Goal: Task Accomplishment & Management: Manage account settings

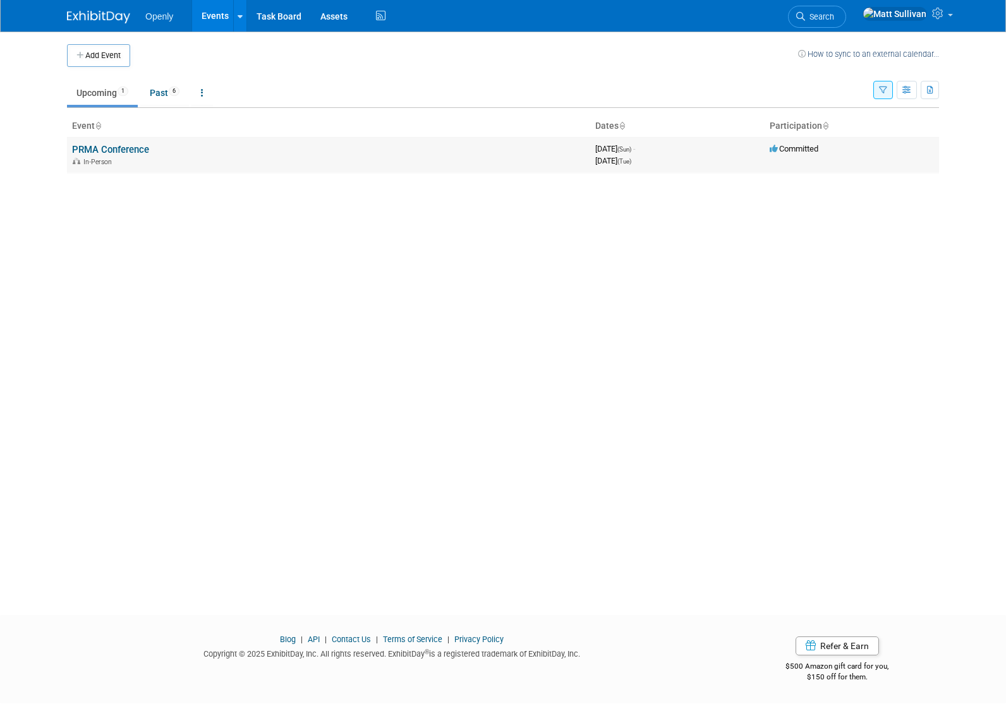
click at [117, 150] on link "PRMA Conference" at bounding box center [110, 149] width 77 height 11
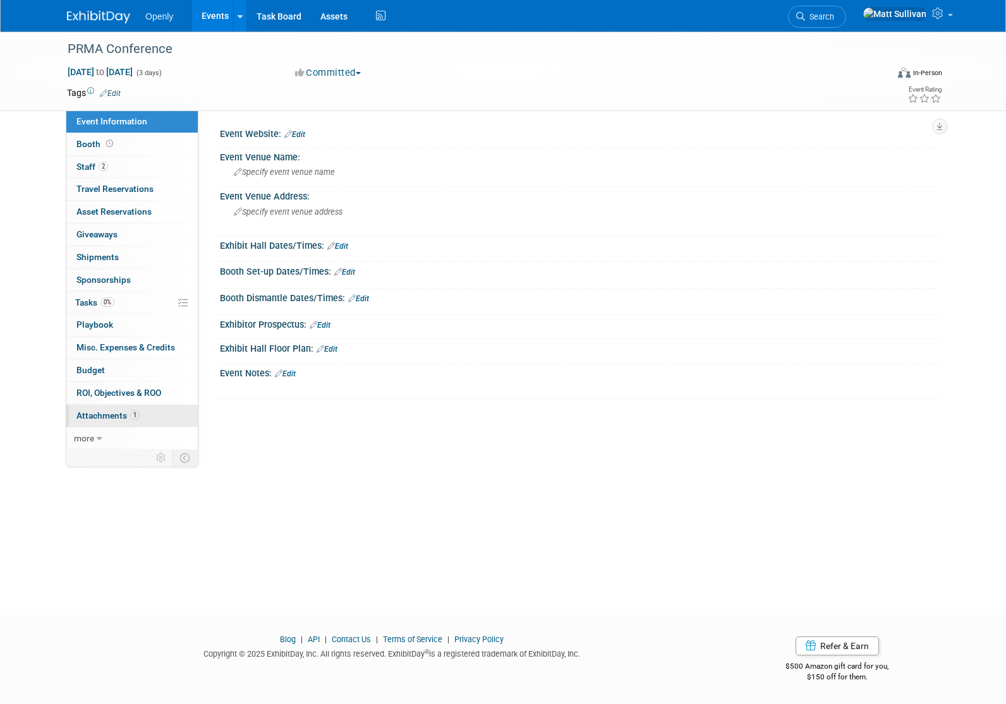
click at [122, 419] on span "Attachments 1" at bounding box center [107, 416] width 63 height 10
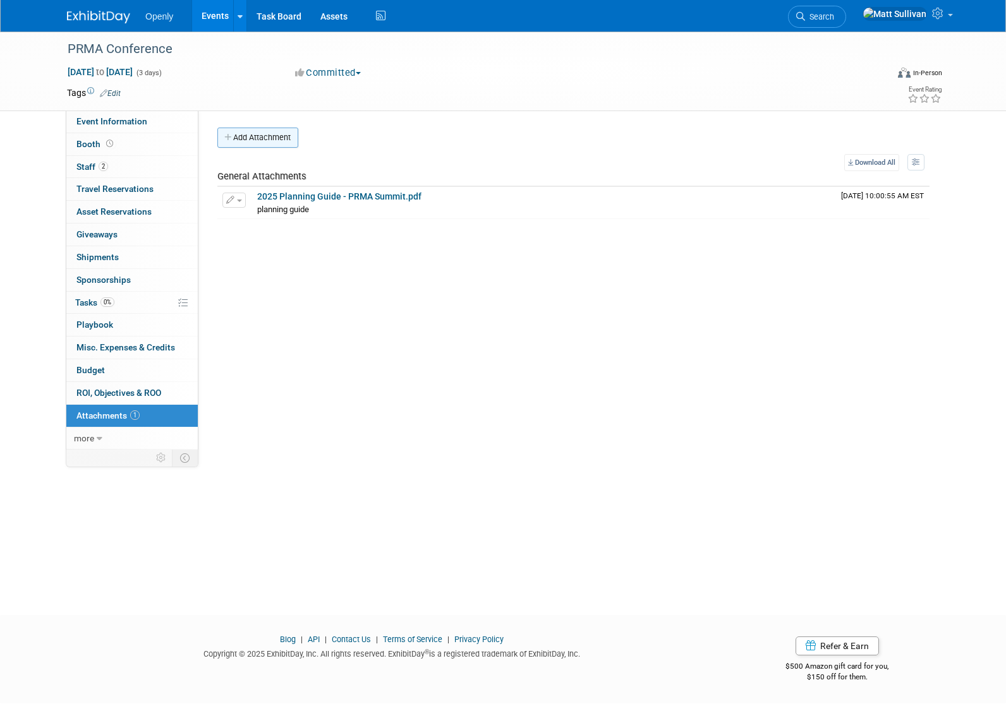
click at [263, 146] on button "Add Attachment" at bounding box center [257, 138] width 81 height 20
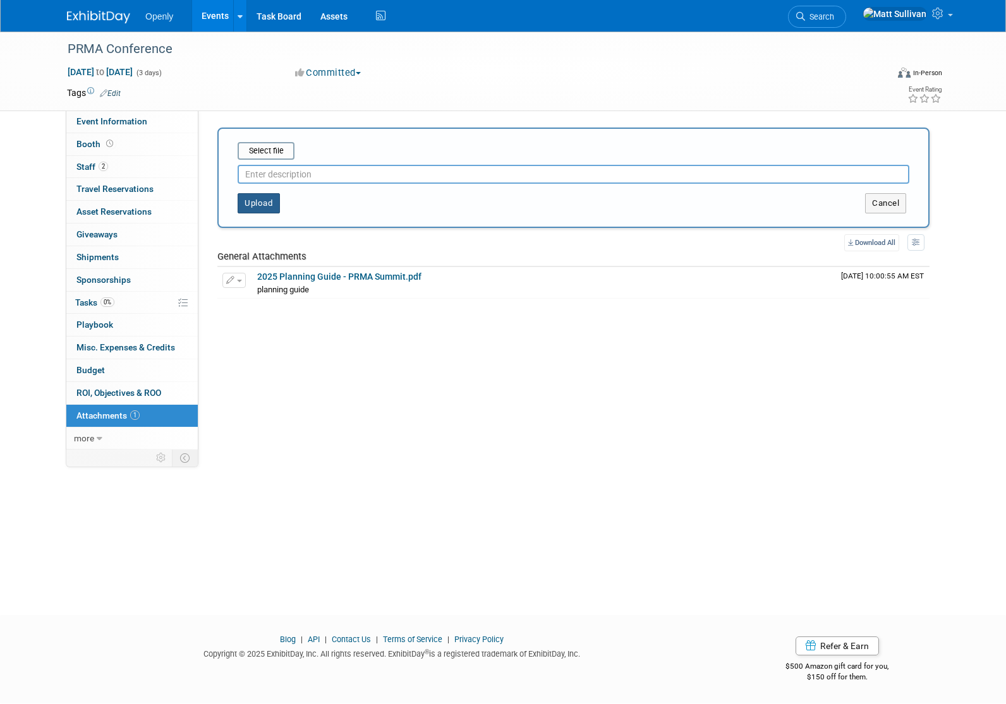
click at [265, 199] on button "Upload" at bounding box center [259, 203] width 42 height 20
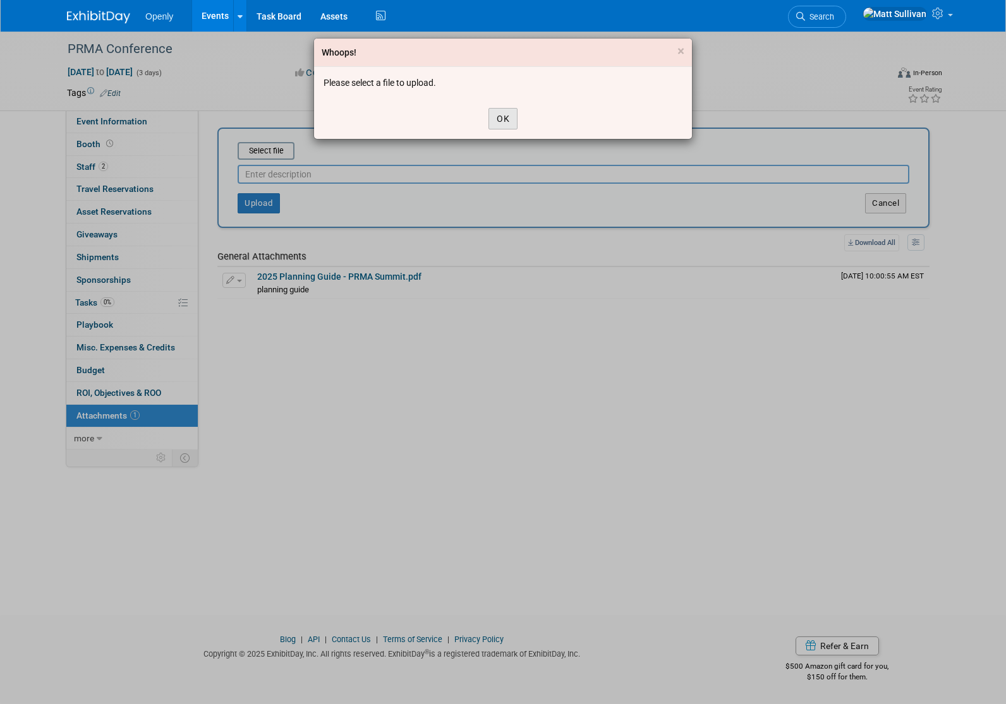
click at [495, 114] on button "OK" at bounding box center [502, 118] width 29 height 21
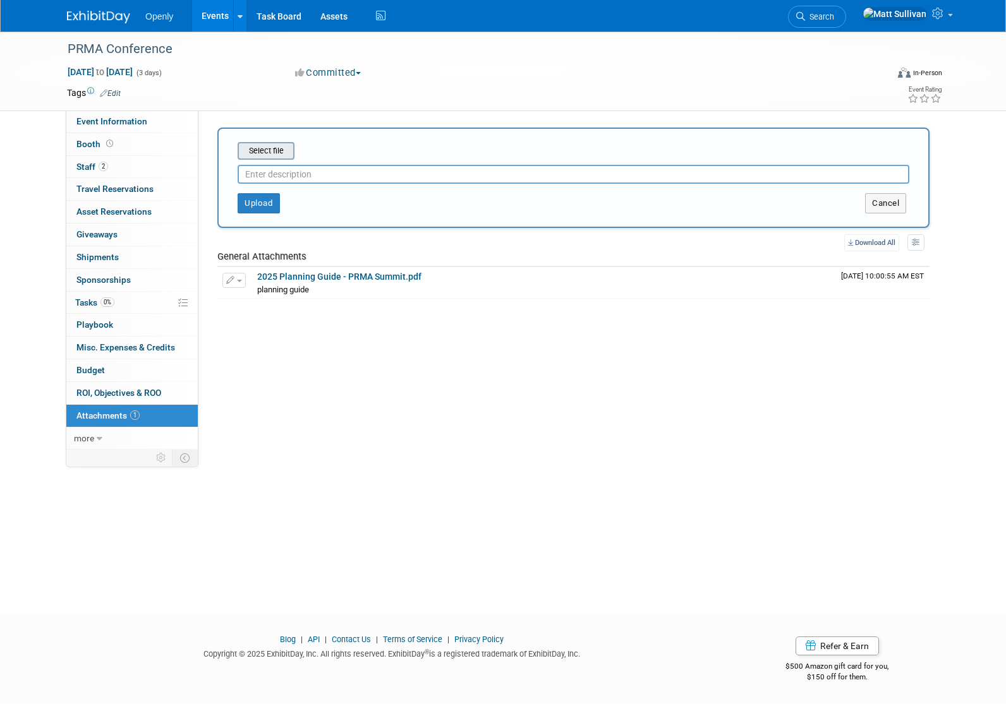
click at [248, 154] on input "file" at bounding box center [218, 150] width 150 height 15
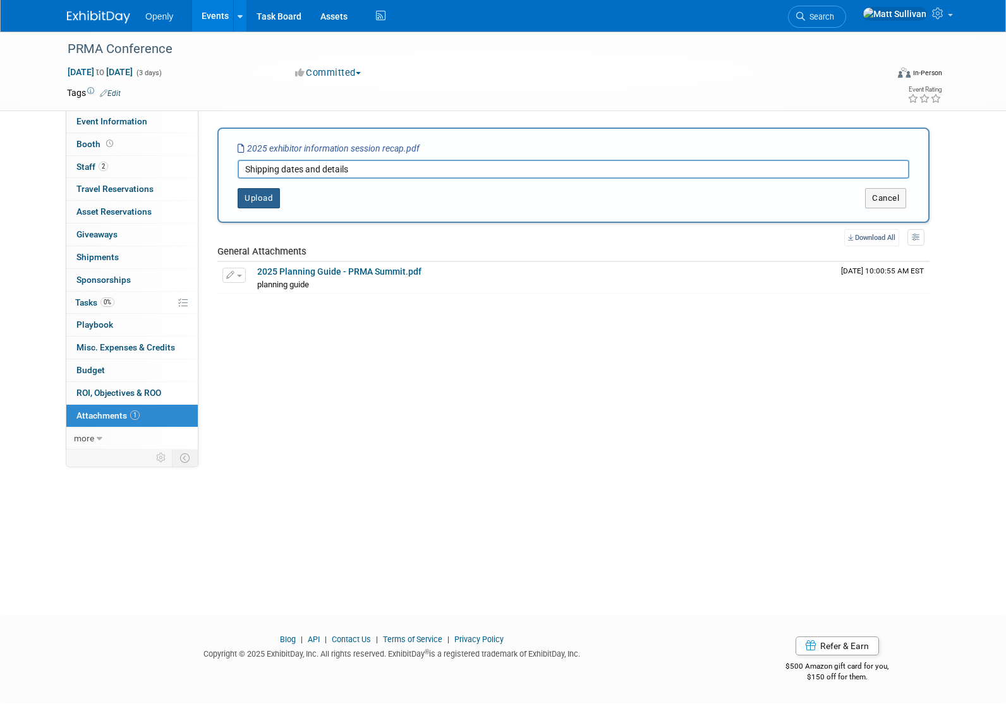
type input "Shipping dates and details"
click at [258, 199] on button "Upload" at bounding box center [259, 198] width 42 height 20
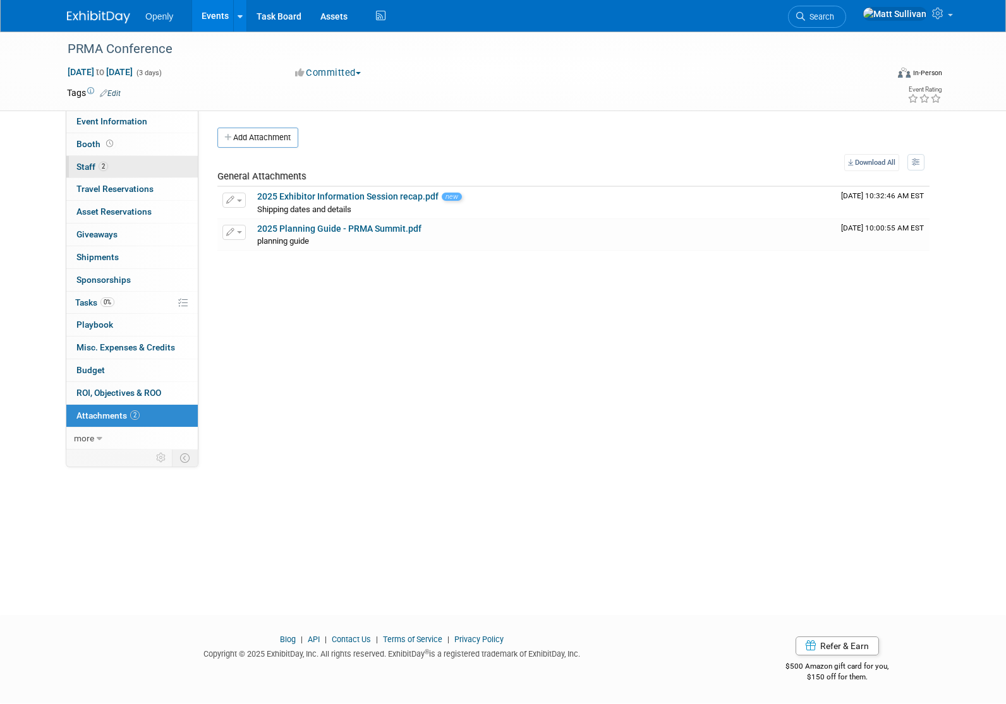
click at [133, 173] on link "2 Staff 2" at bounding box center [131, 167] width 131 height 22
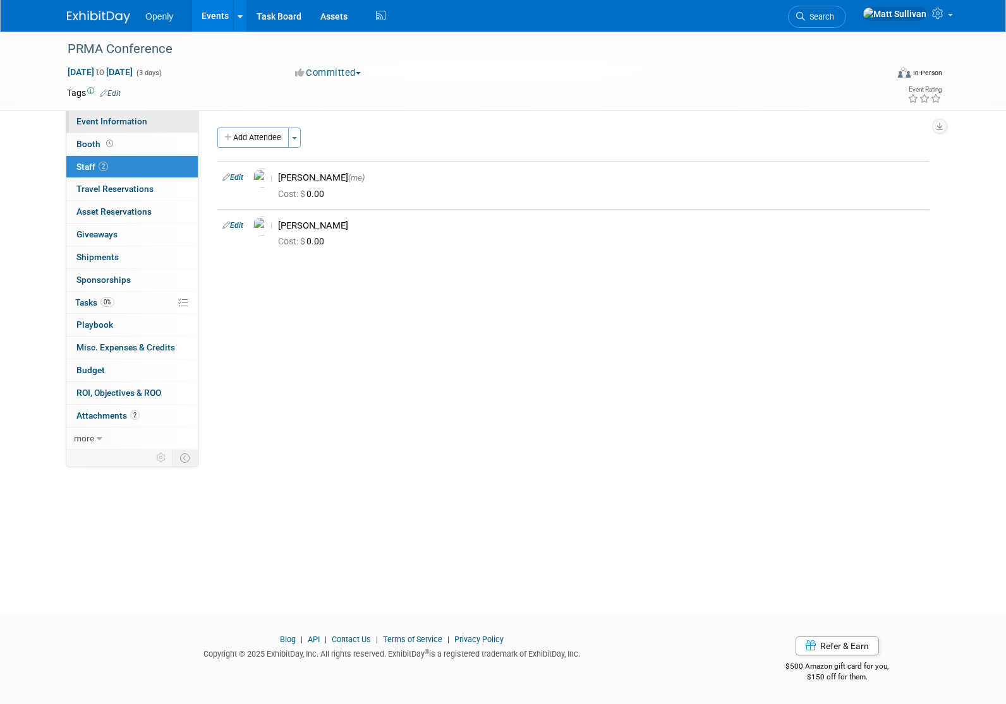
click at [141, 126] on span "Event Information" at bounding box center [111, 121] width 71 height 10
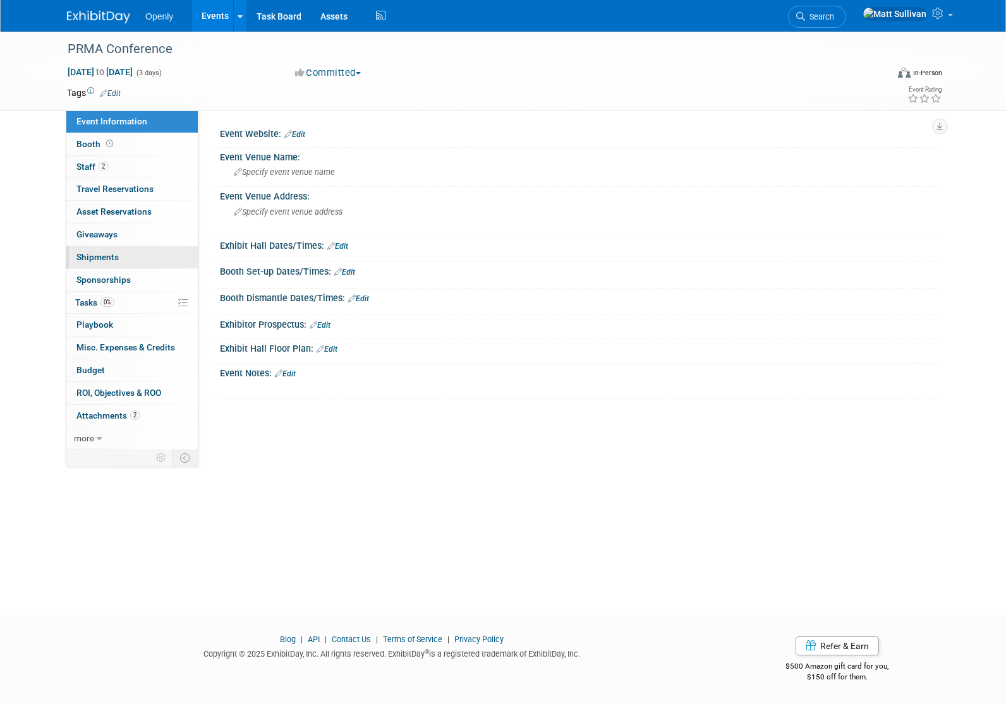
click at [132, 260] on link "0 Shipments 0" at bounding box center [131, 257] width 131 height 22
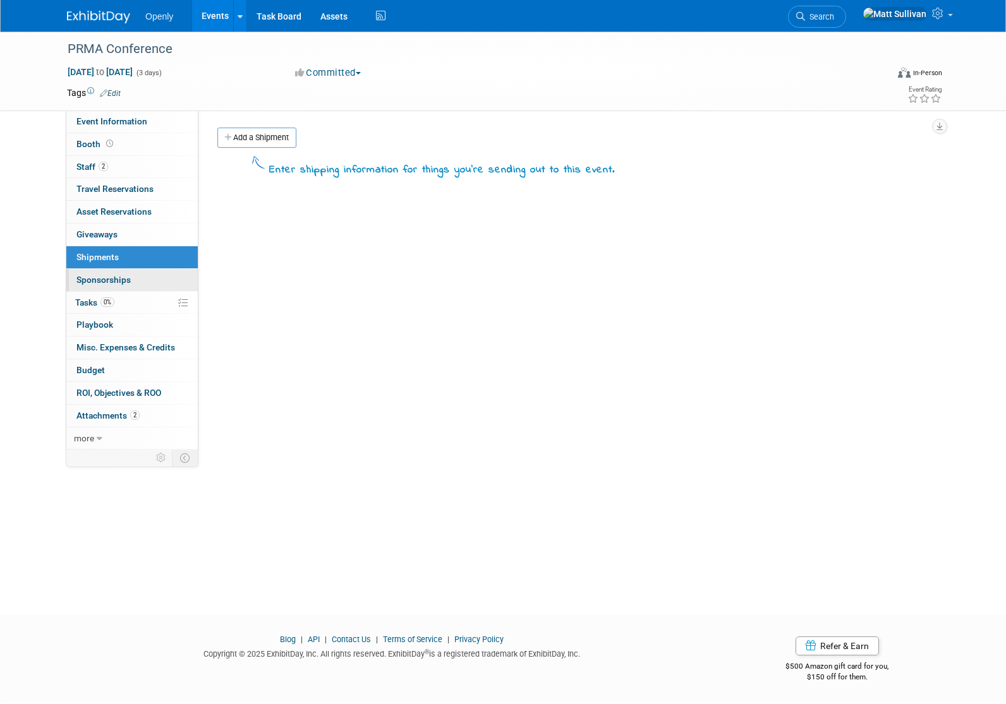
click at [132, 275] on link "0 Sponsorships 0" at bounding box center [131, 280] width 131 height 22
